Goal: Check status: Check status

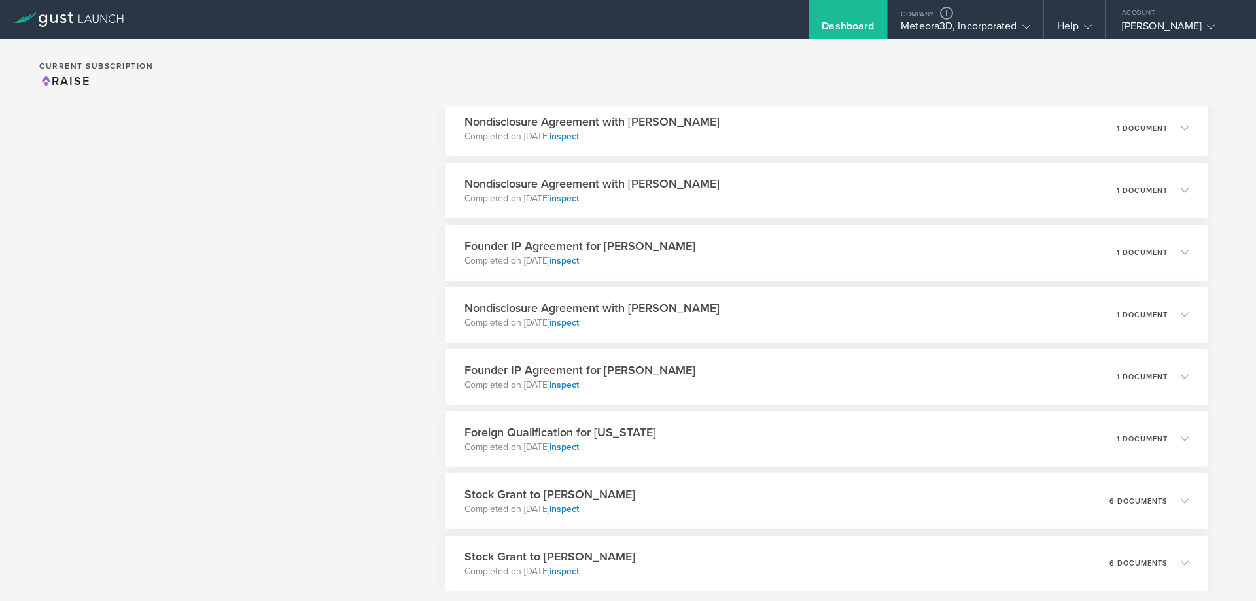
scroll to position [4606, 0]
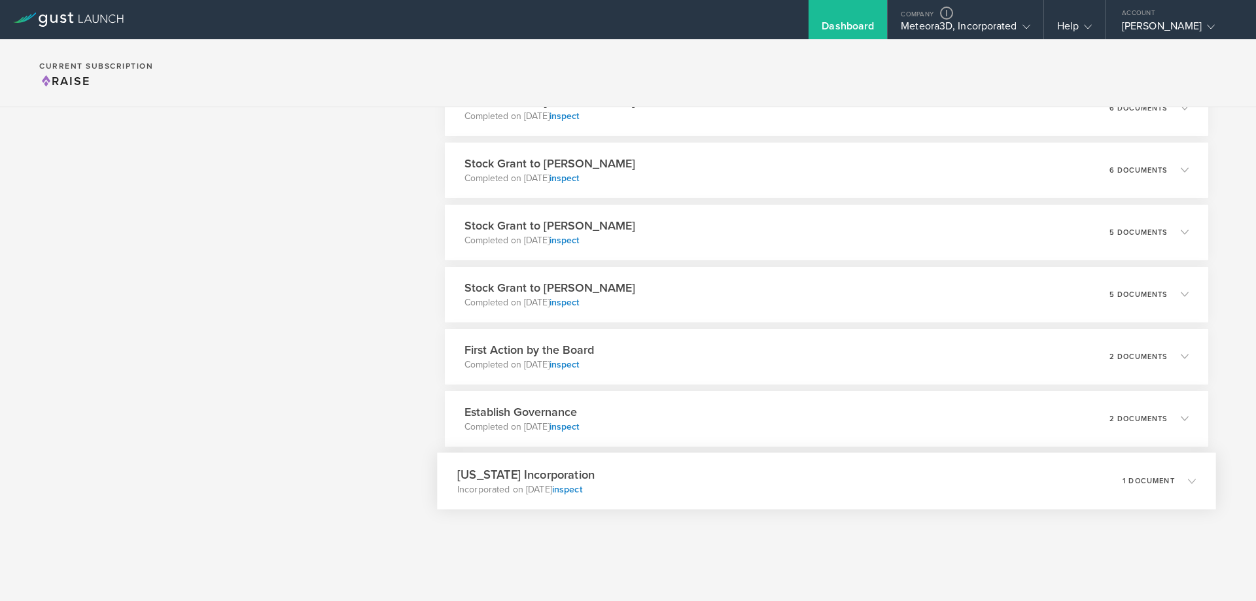
click at [826, 474] on div "[US_STATE] Incorporation Incorporated on [DATE] inspect 1 document" at bounding box center [826, 481] width 779 height 57
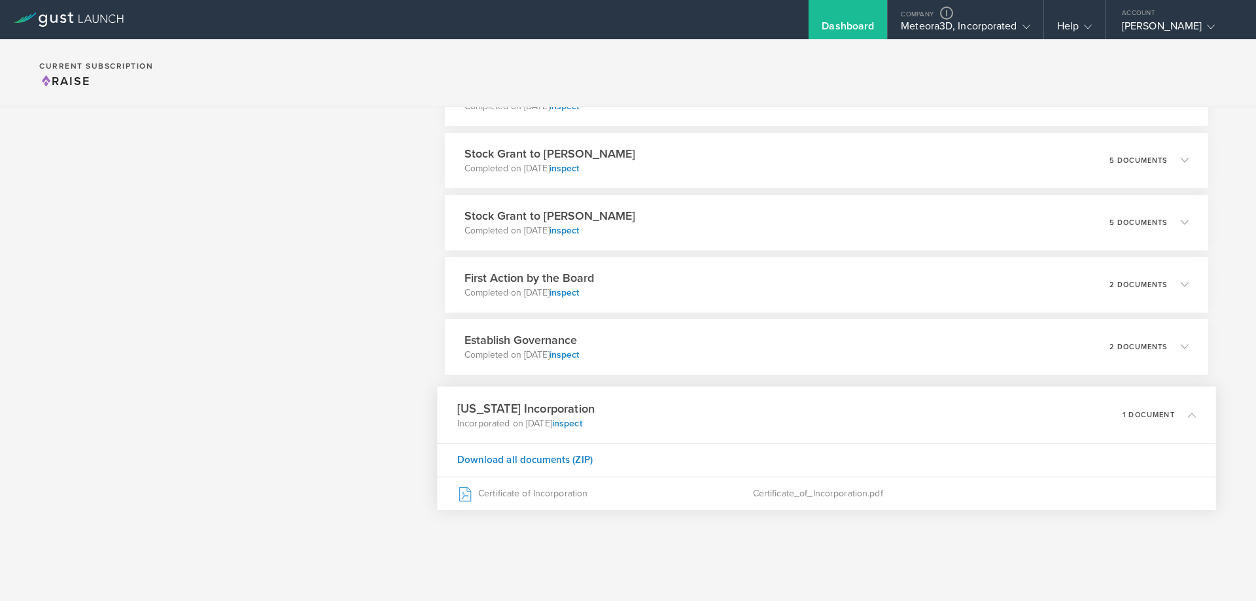
scroll to position [4155, 0]
click at [1017, 350] on div "Establish Governance Completed on Aug 16, 2023 inspect 2 documents" at bounding box center [826, 347] width 779 height 57
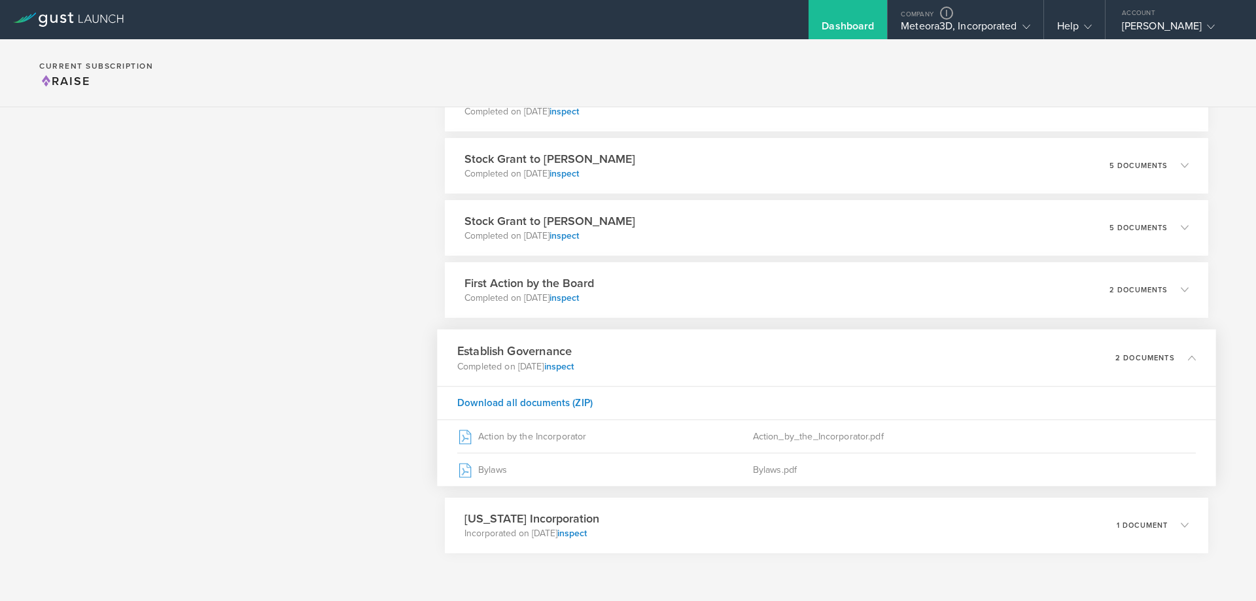
scroll to position [4194, 0]
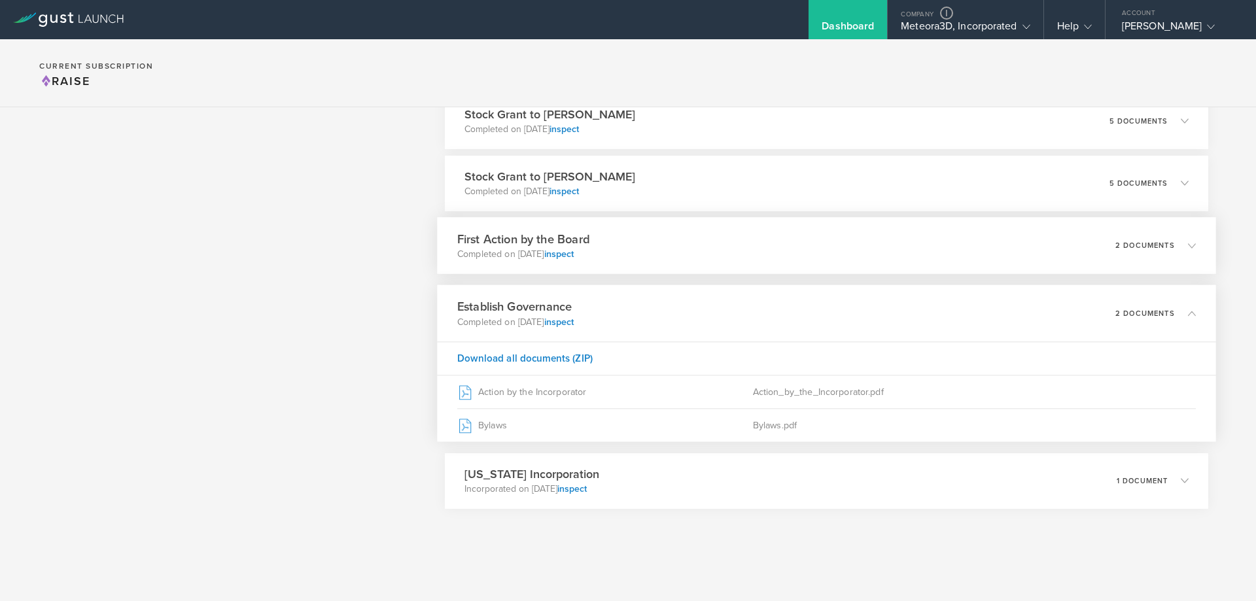
click at [938, 264] on div "First Action by the Board Completed on Aug 16, 2023 inspect 2 documents" at bounding box center [826, 245] width 779 height 57
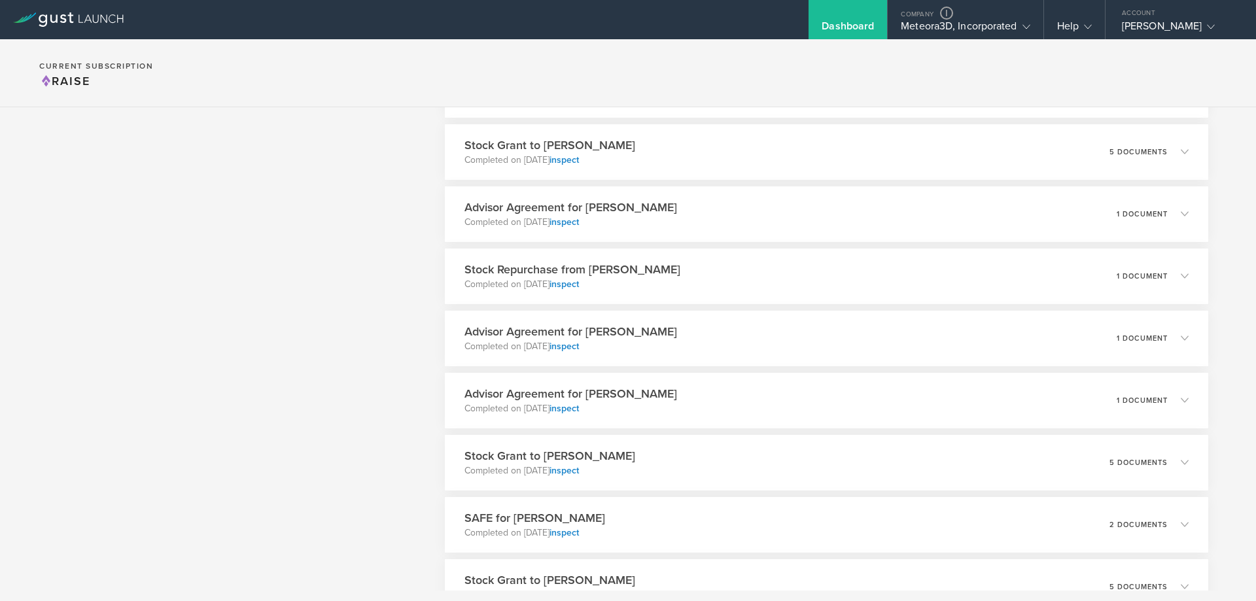
scroll to position [1204, 0]
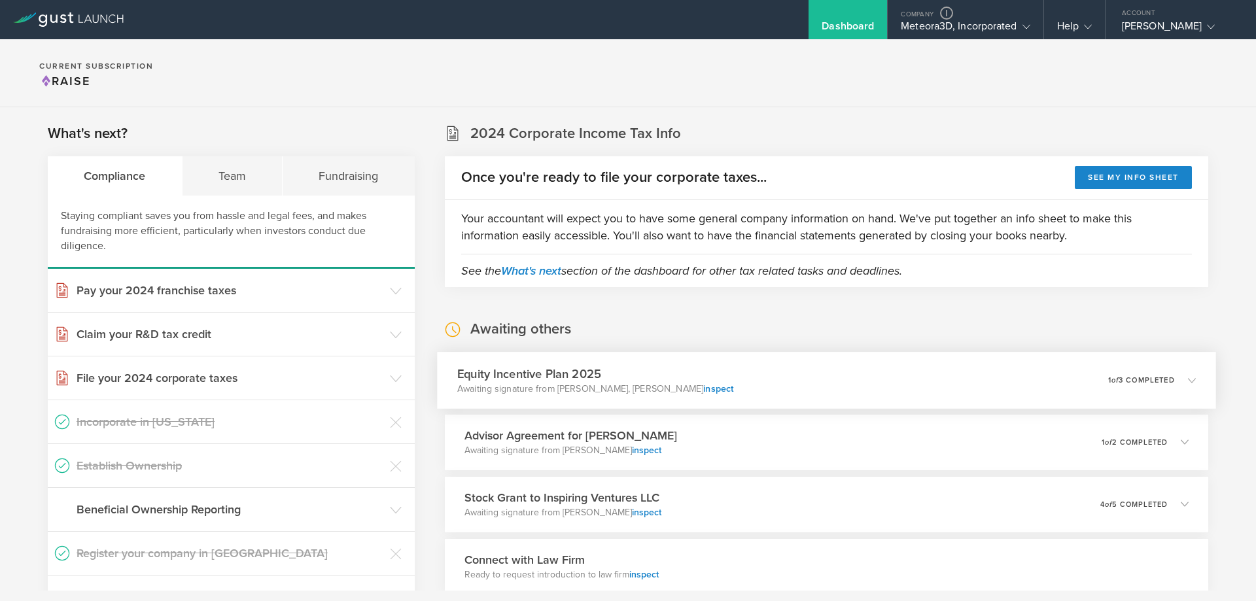
click at [811, 367] on div "Equity Incentive Plan 2025 Awaiting signature from [PERSON_NAME], [PERSON_NAME]…" at bounding box center [826, 380] width 779 height 57
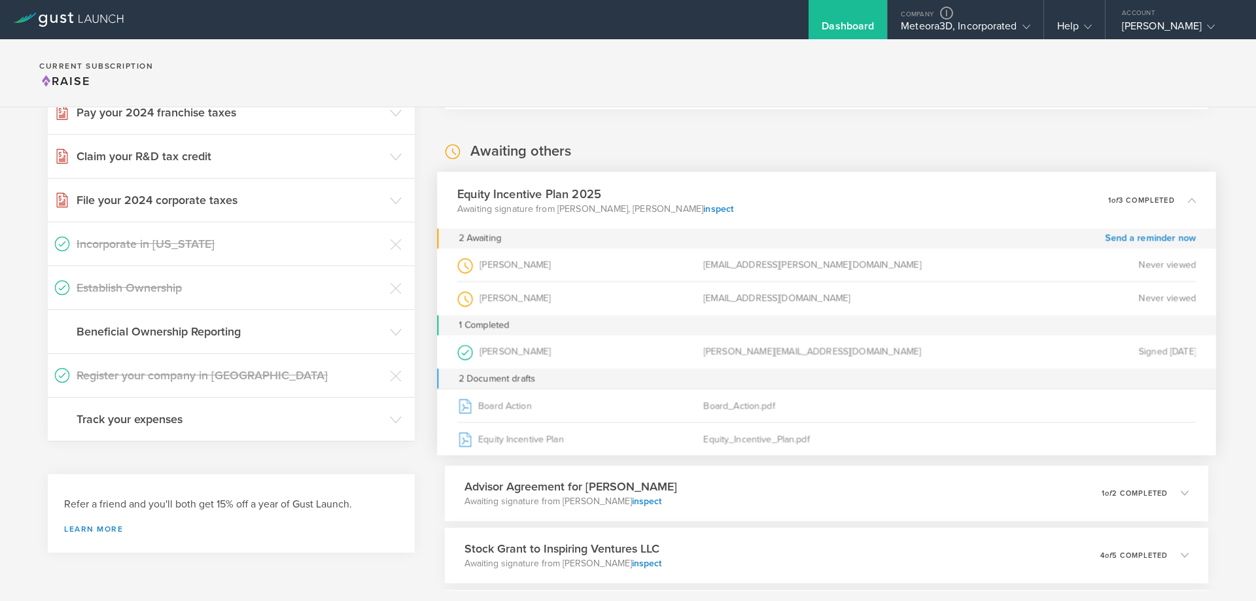
scroll to position [196, 0]
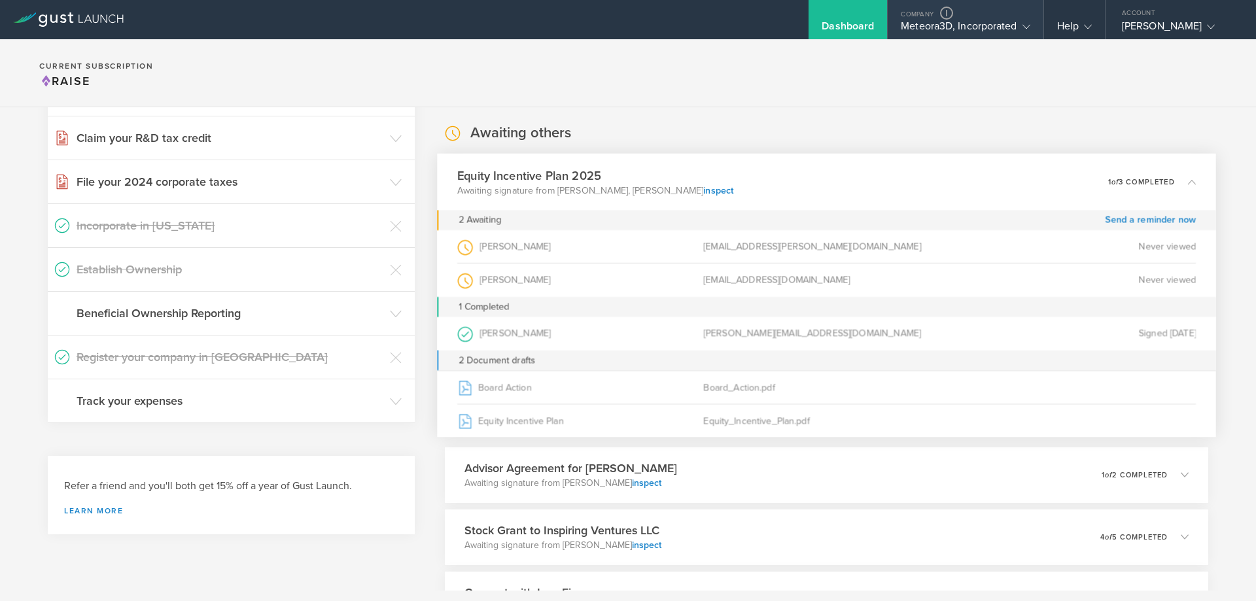
click at [936, 18] on div "Company" at bounding box center [965, 10] width 155 height 20
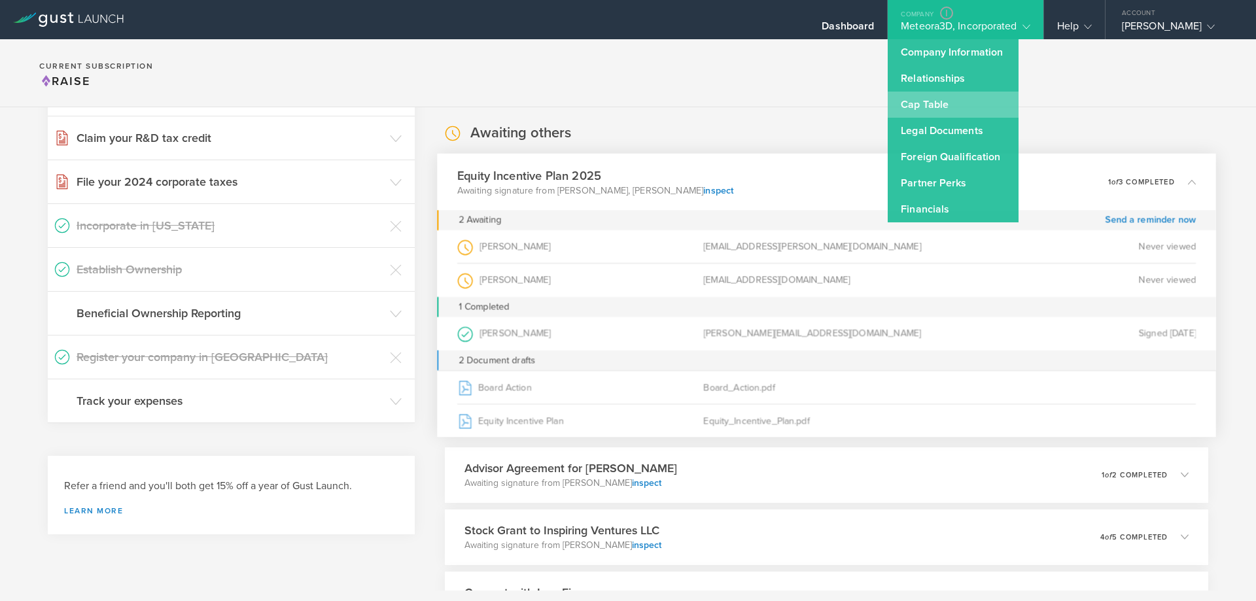
click at [924, 97] on link "Cap Table" at bounding box center [953, 105] width 131 height 26
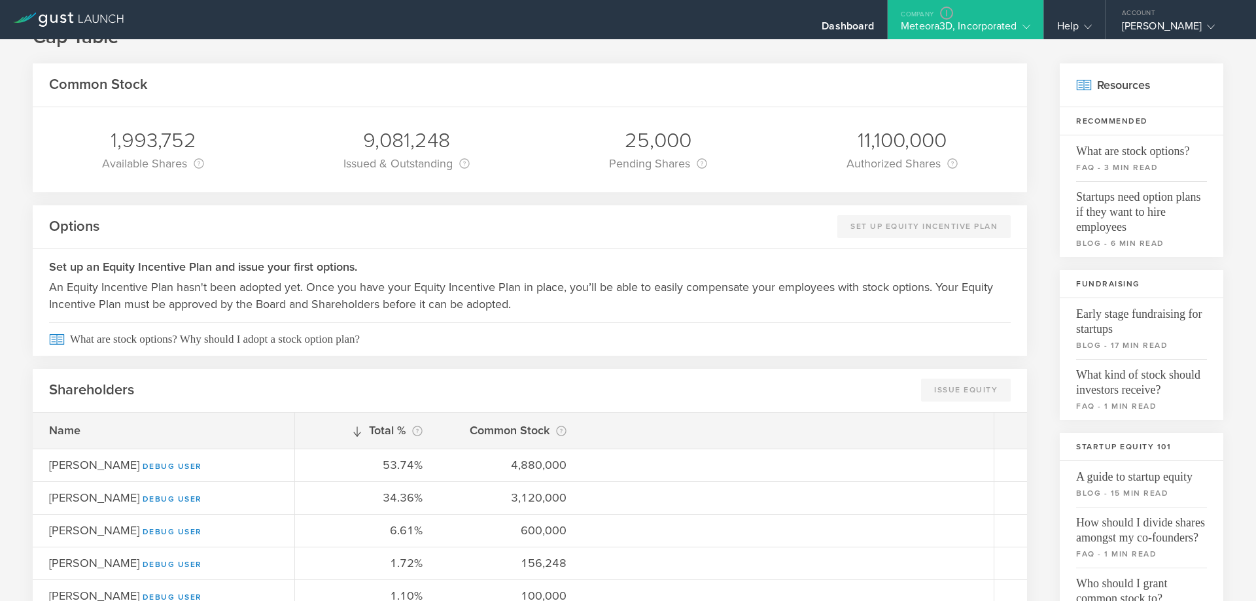
scroll to position [262, 0]
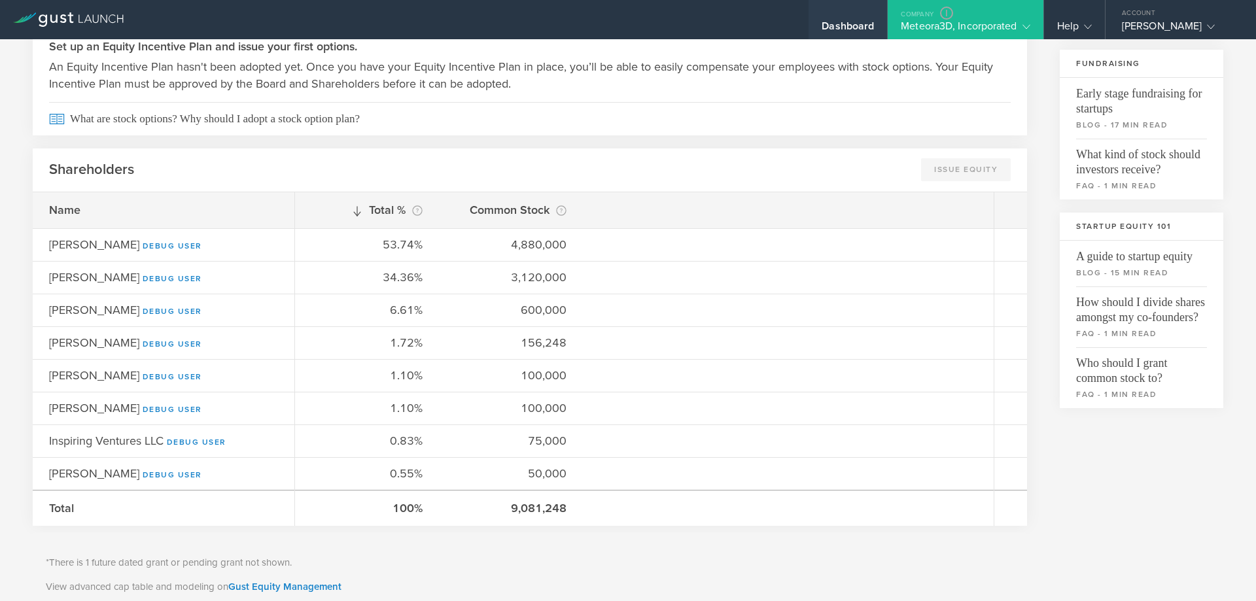
click at [870, 18] on div "Dashboard" at bounding box center [848, 19] width 79 height 39
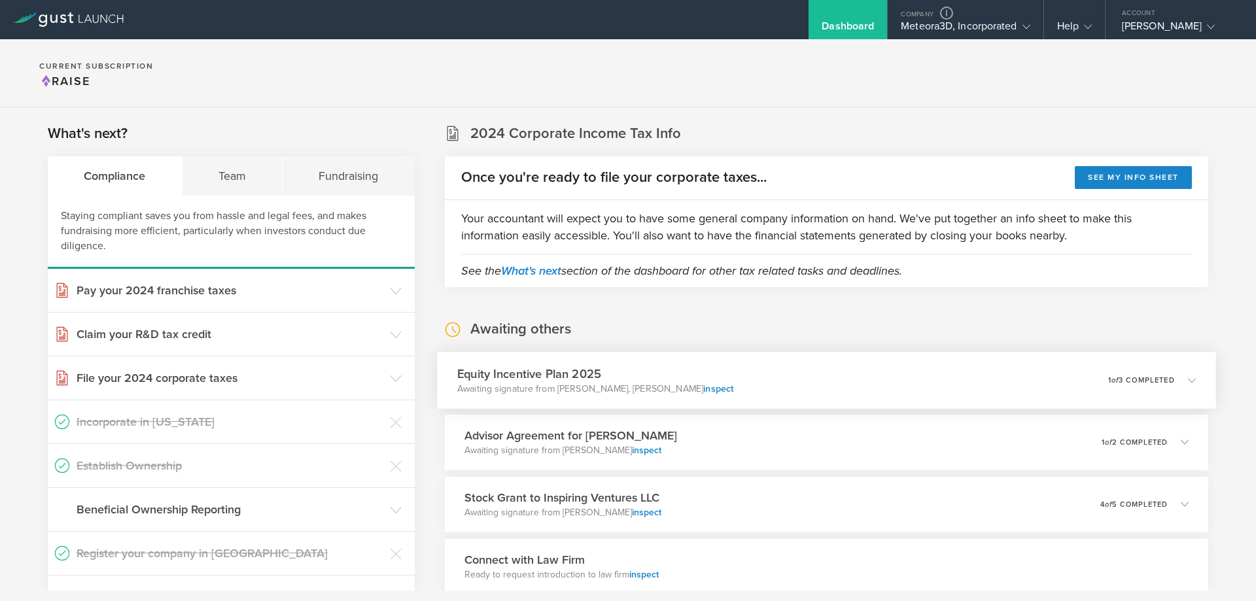
click at [870, 370] on div "Equity Incentive Plan 2025 Awaiting signature from [PERSON_NAME], [PERSON_NAME]…" at bounding box center [826, 380] width 779 height 57
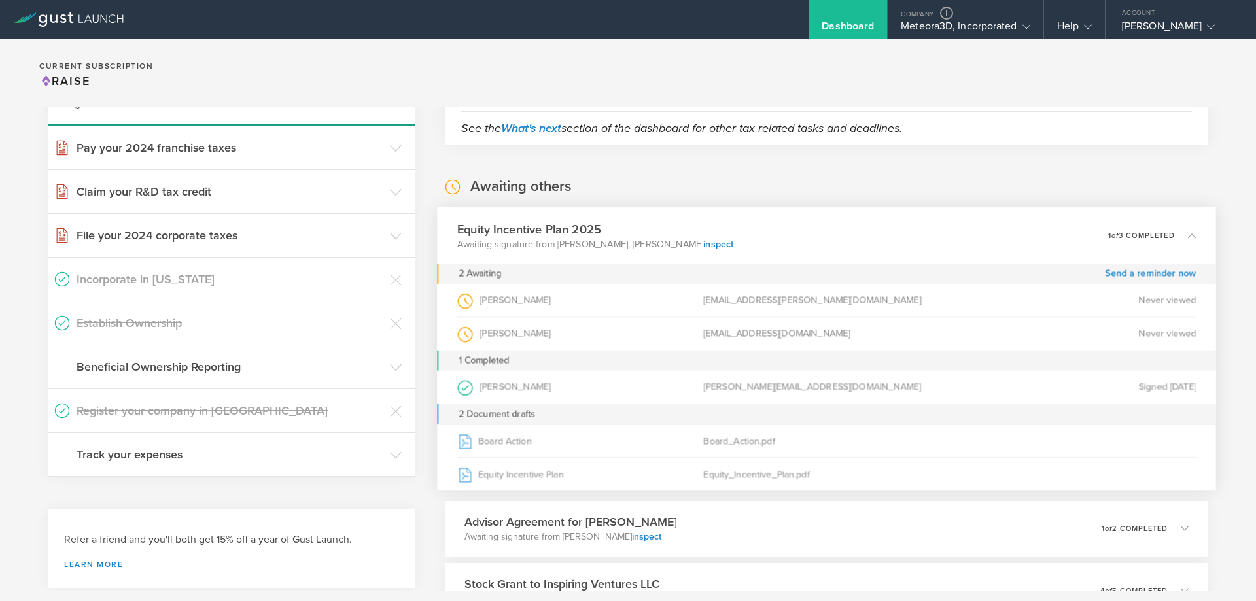
scroll to position [196, 0]
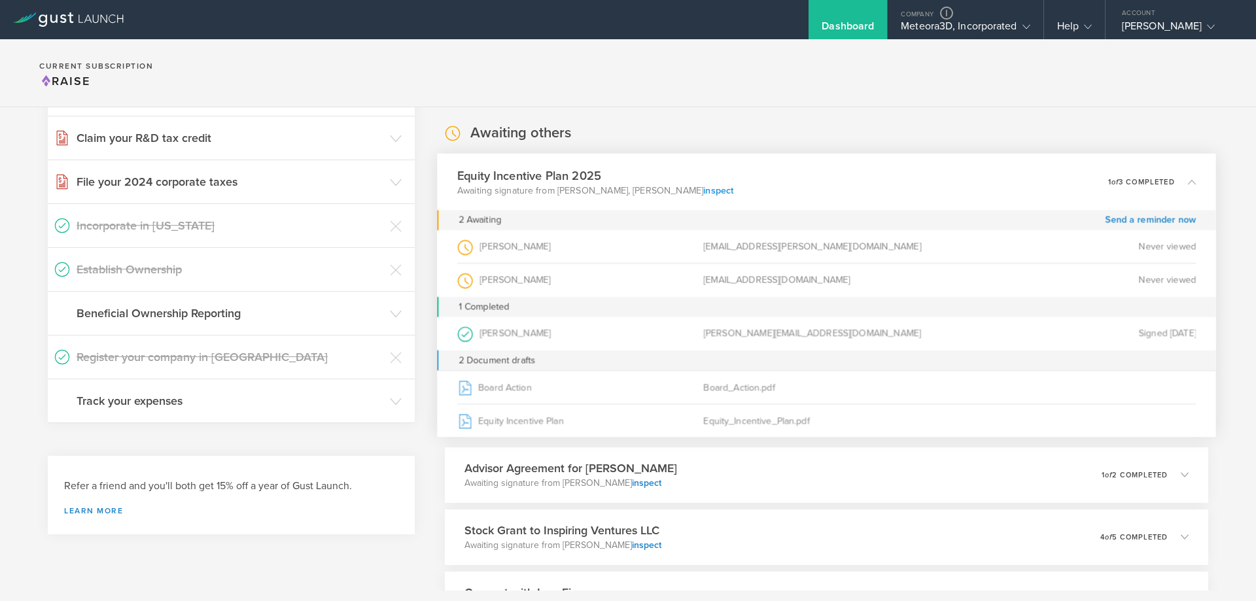
click at [703, 188] on link "inspect" at bounding box center [718, 190] width 30 height 11
click at [703, 190] on link "inspect" at bounding box center [718, 190] width 30 height 11
